Goal: Information Seeking & Learning: Learn about a topic

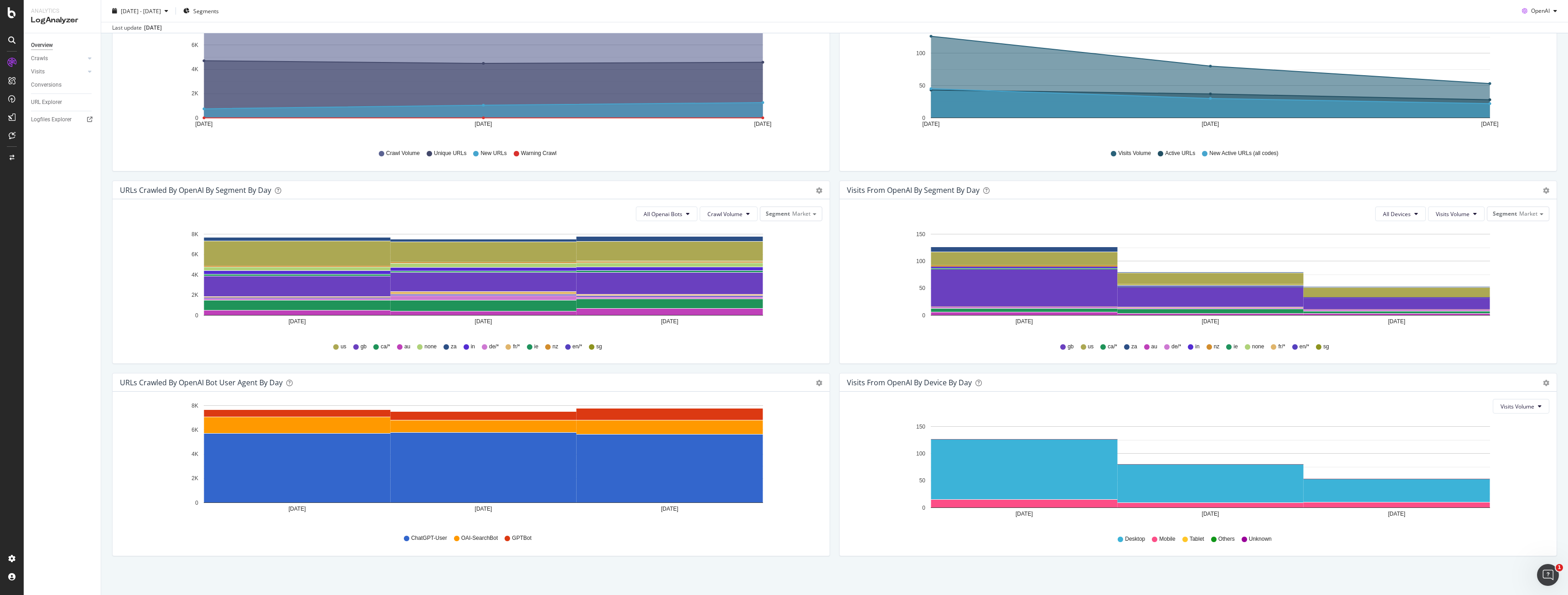
scroll to position [165, 0]
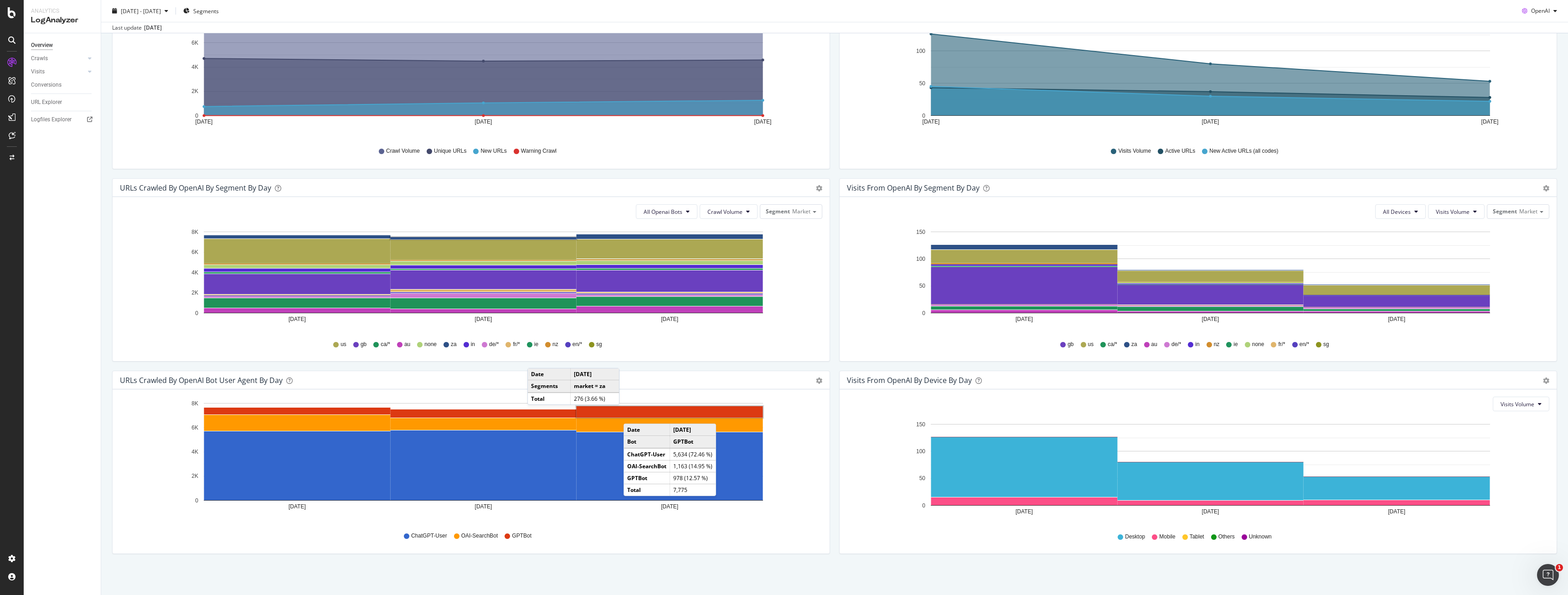
click at [632, 415] on rect "A chart." at bounding box center [670, 412] width 186 height 12
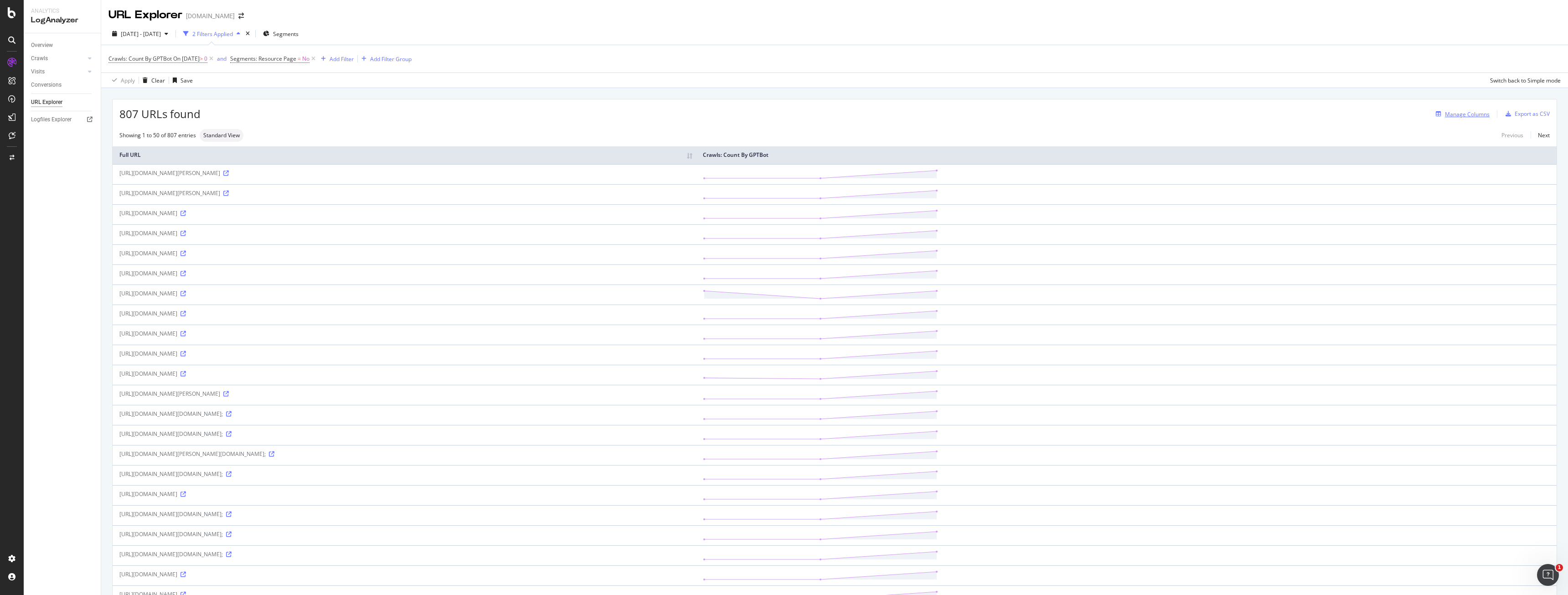
click at [1461, 118] on div "Manage Columns" at bounding box center [1467, 114] width 44 height 8
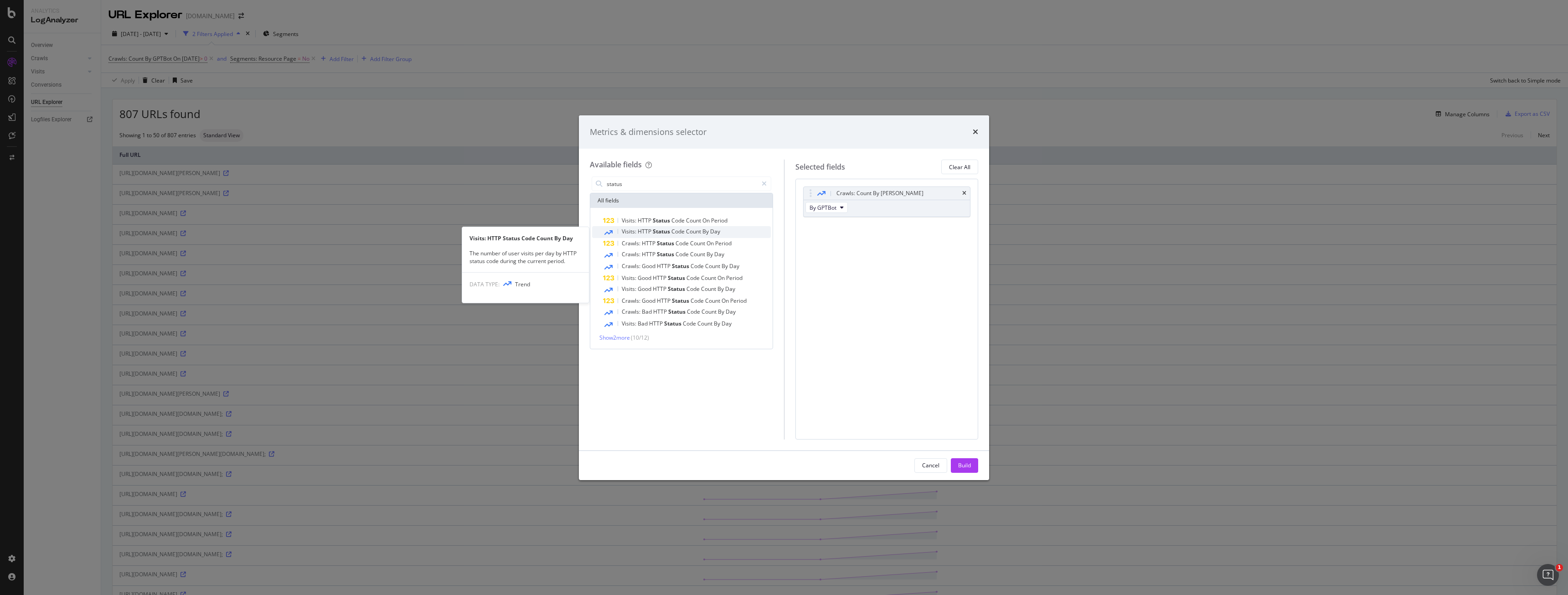
type input "status"
click at [703, 236] on div "Visits: HTTP Status Code Count By Day" at bounding box center [687, 231] width 168 height 12
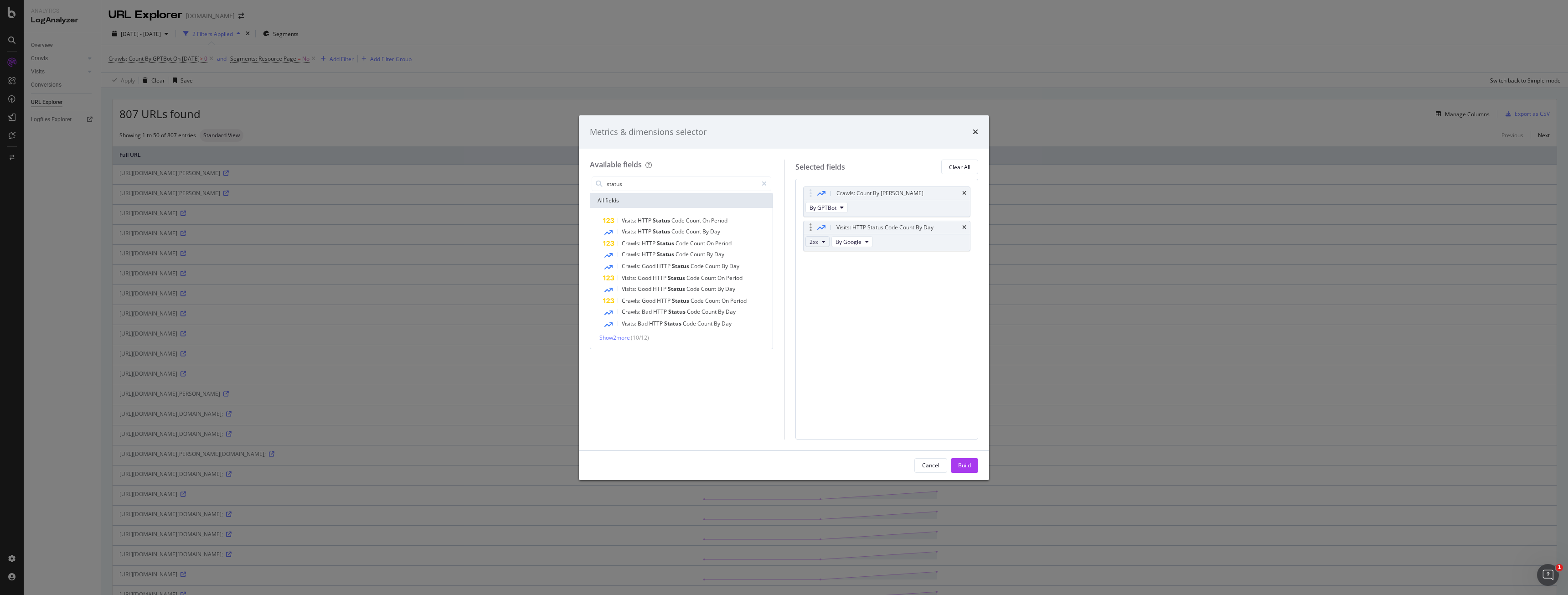
click at [828, 246] on button "2xx" at bounding box center [817, 242] width 24 height 11
click at [948, 308] on div "Crawls: Count By Day By GPTBot Visits: HTTP Status Code Count By Day 2xx By Goo…" at bounding box center [887, 309] width 183 height 261
click at [696, 227] on div "Visits: HTTP Status Code Count By Day" at bounding box center [687, 231] width 168 height 12
click at [710, 232] on span "Day" at bounding box center [715, 231] width 10 height 8
click at [967, 468] on div "Build" at bounding box center [964, 465] width 13 height 8
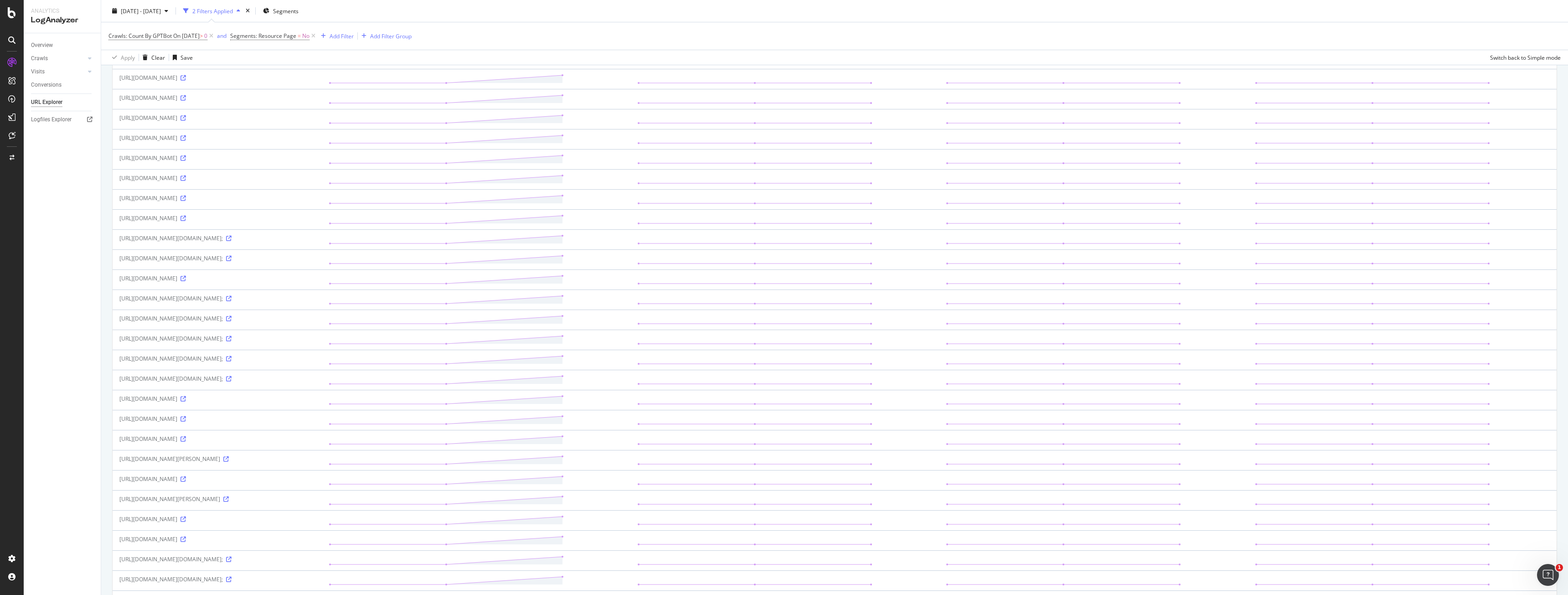
scroll to position [664, 0]
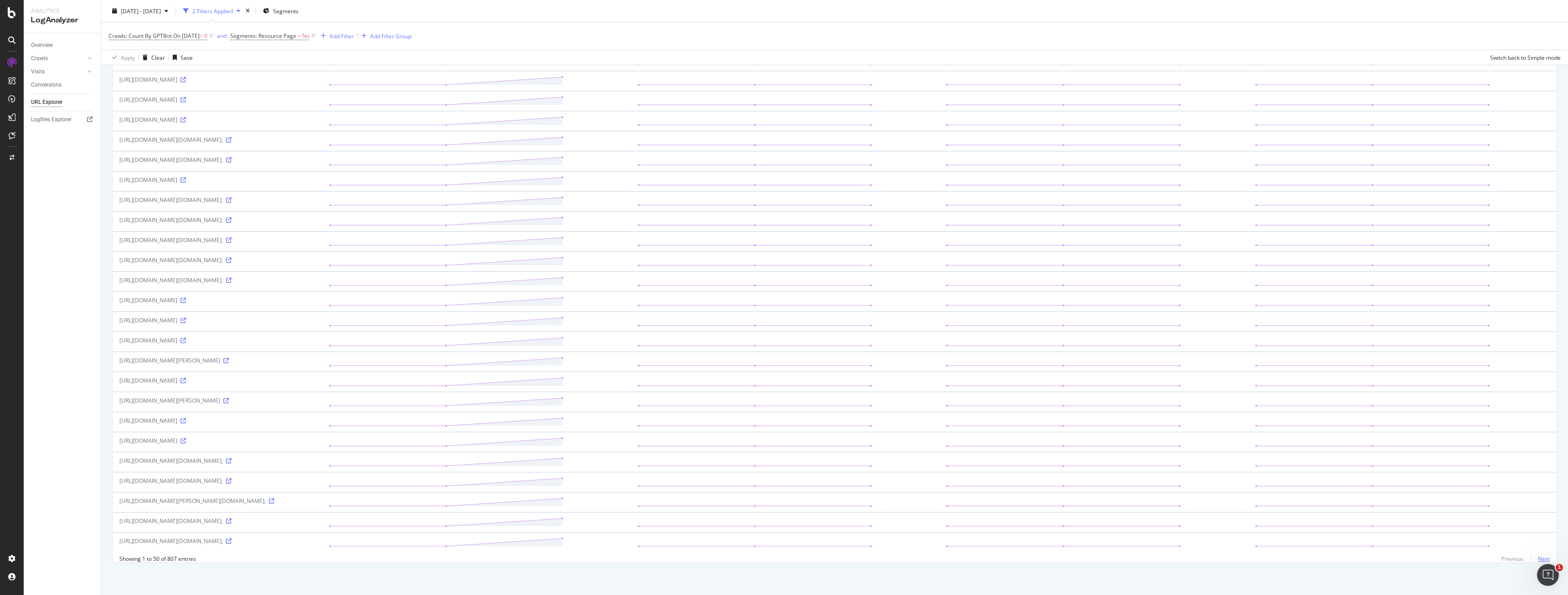
click at [1531, 557] on link "Next" at bounding box center [1540, 559] width 19 height 13
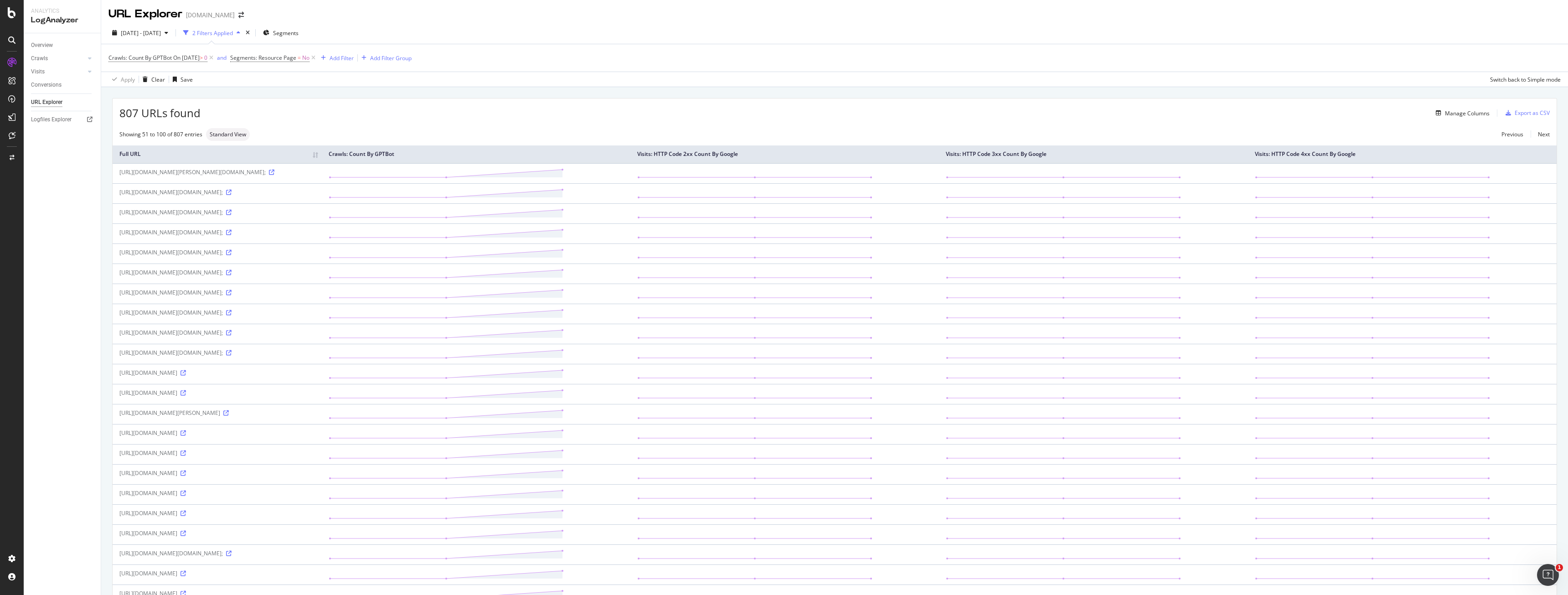
scroll to position [0, 0]
click at [37, 59] on div "Crawls" at bounding box center [40, 58] width 17 height 10
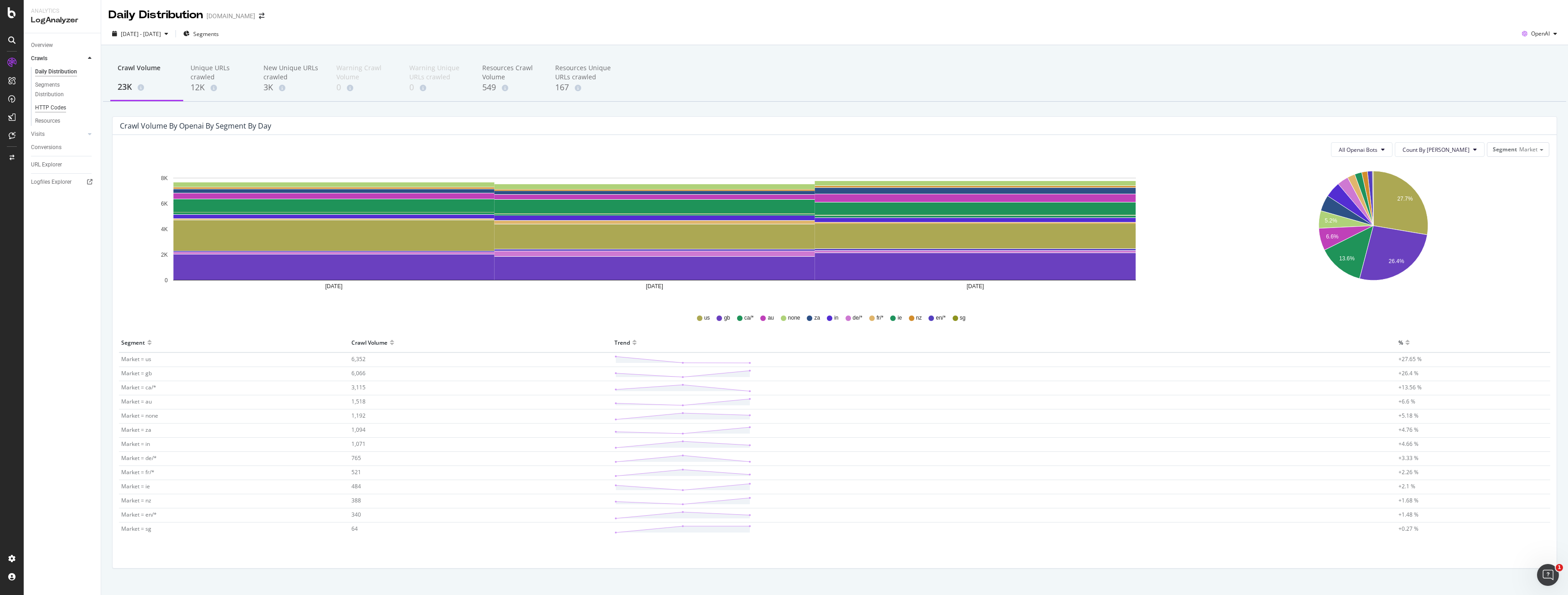
click at [43, 110] on div "HTTP Codes" at bounding box center [51, 108] width 31 height 10
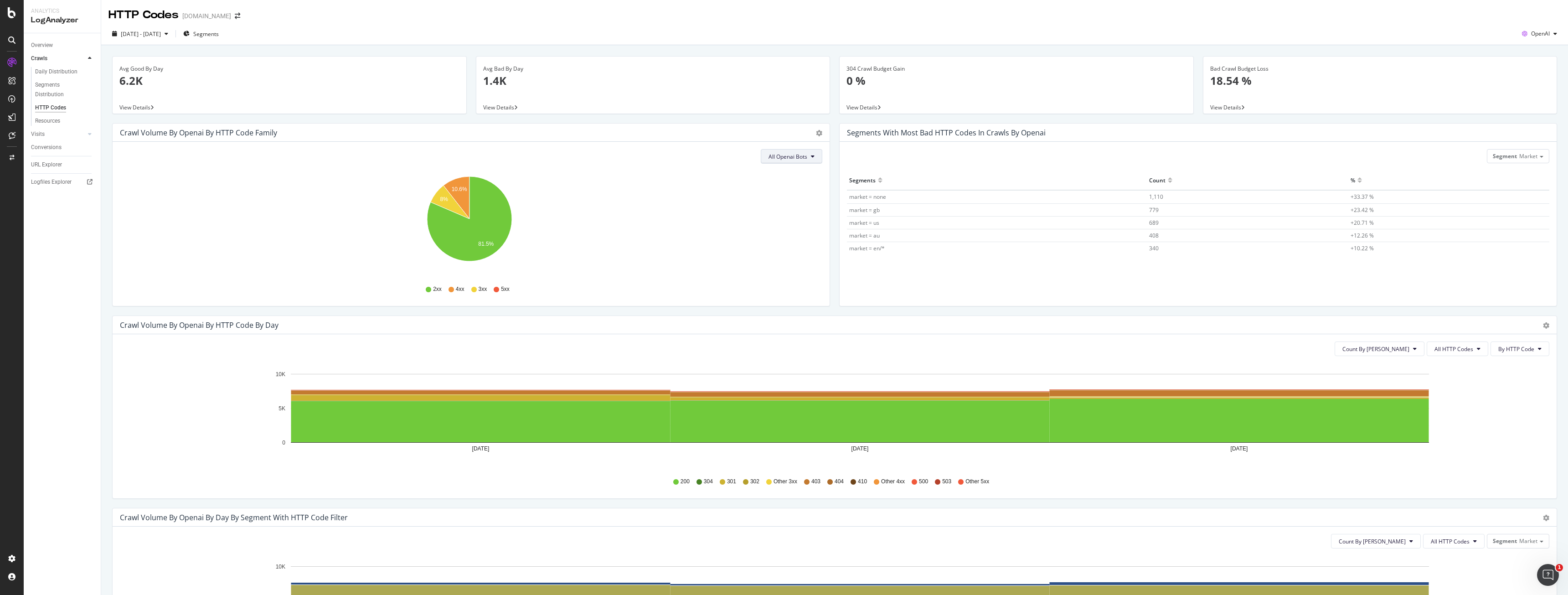
click at [793, 150] on button "All Openai Bots" at bounding box center [791, 157] width 61 height 15
click at [794, 194] on span "GPTBot" at bounding box center [785, 191] width 40 height 8
click at [1507, 351] on span "By HTTP Code" at bounding box center [1516, 349] width 36 height 8
click at [1440, 348] on span "All HTTP Codes" at bounding box center [1454, 349] width 39 height 8
click at [1398, 348] on span "Count By [PERSON_NAME]" at bounding box center [1376, 349] width 67 height 8
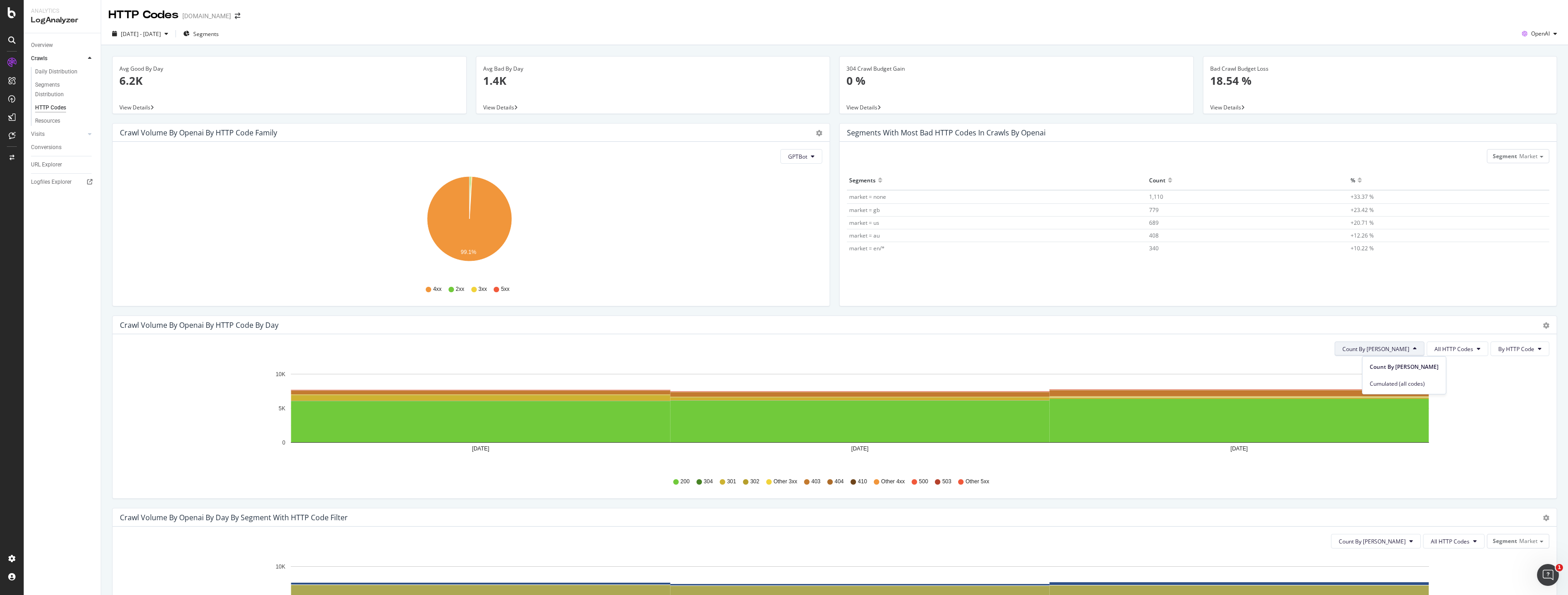
click at [1398, 348] on span "Count By [PERSON_NAME]" at bounding box center [1376, 349] width 67 height 8
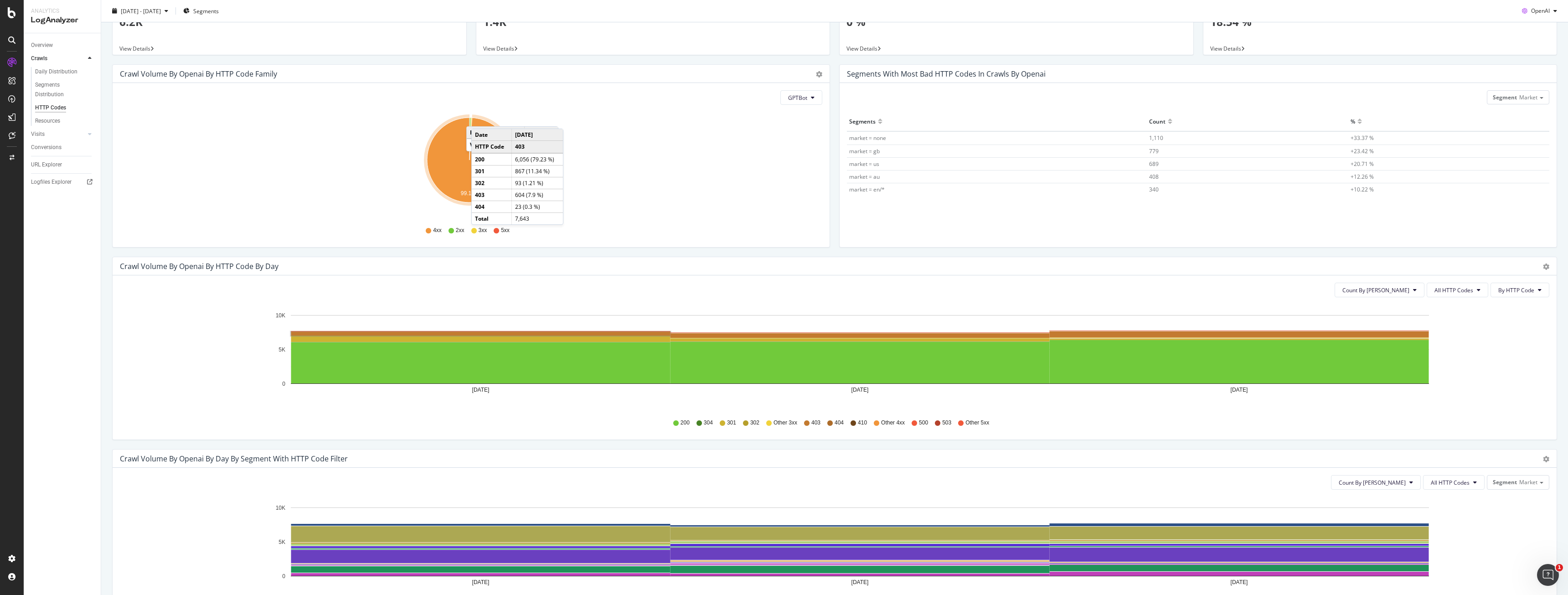
scroll to position [29, 0]
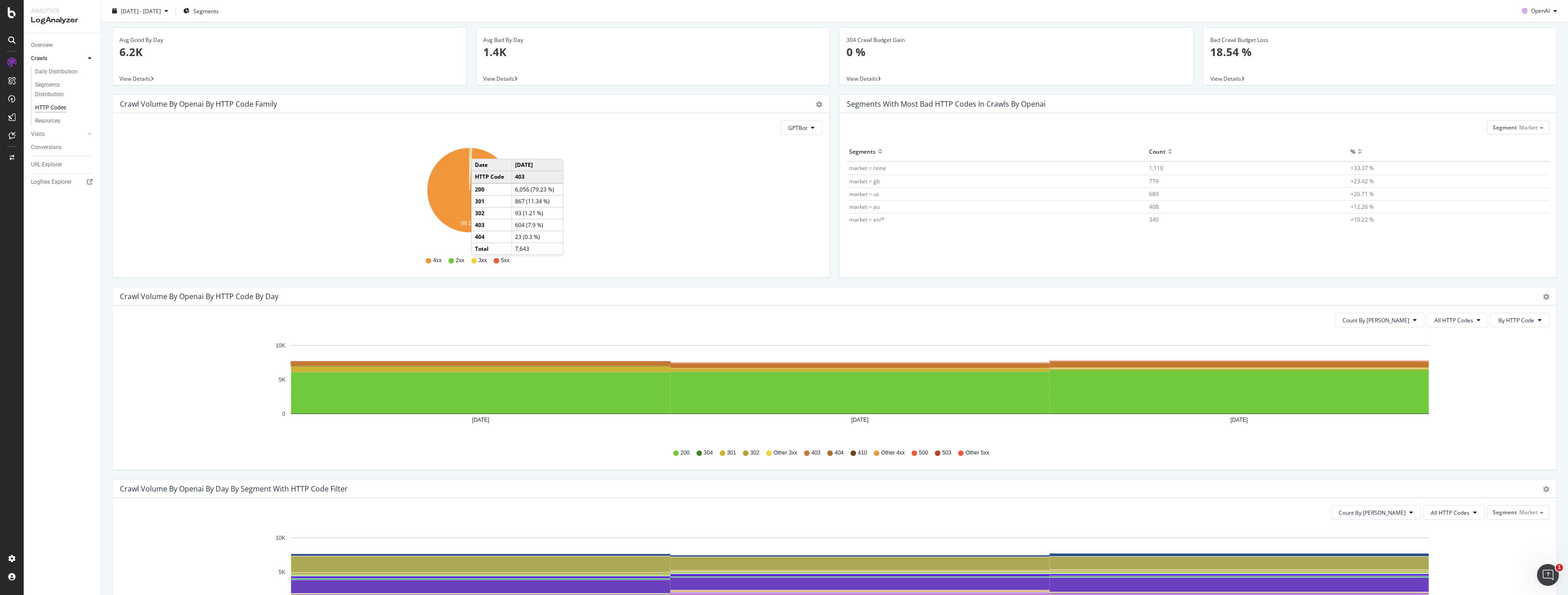
click at [233, 74] on div "View Details" at bounding box center [289, 78] width 354 height 13
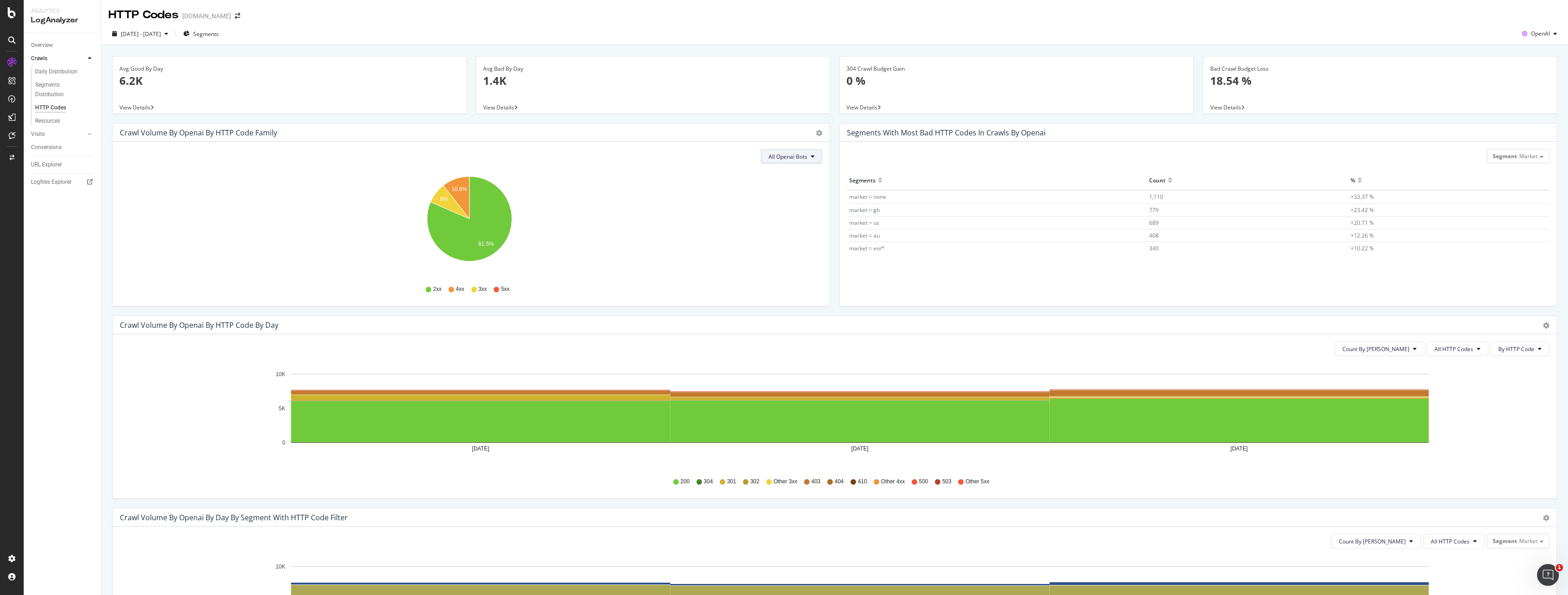
click at [784, 150] on button "All Openai Bots" at bounding box center [791, 157] width 61 height 15
click at [785, 191] on span "GPTBot" at bounding box center [785, 191] width 40 height 8
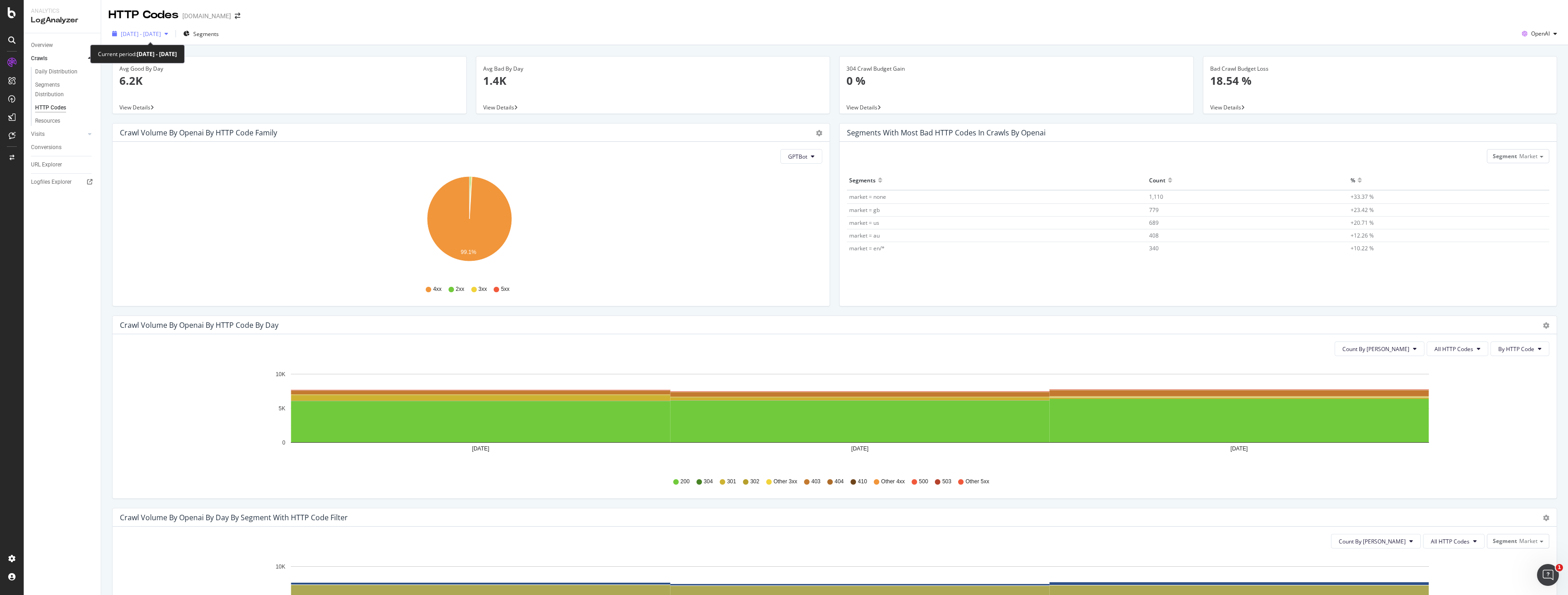
click at [159, 33] on span "[DATE] - [DATE]" at bounding box center [141, 33] width 40 height 8
click at [612, 278] on div "4xx 2xx 3xx 5xx" at bounding box center [471, 288] width 702 height 23
